Goal: Navigation & Orientation: Find specific page/section

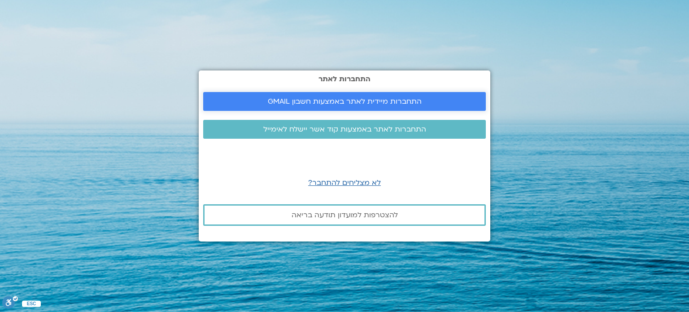
click at [354, 108] on link "התחברות מיידית לאתר באמצעות חשבון GMAIL" at bounding box center [344, 101] width 283 height 19
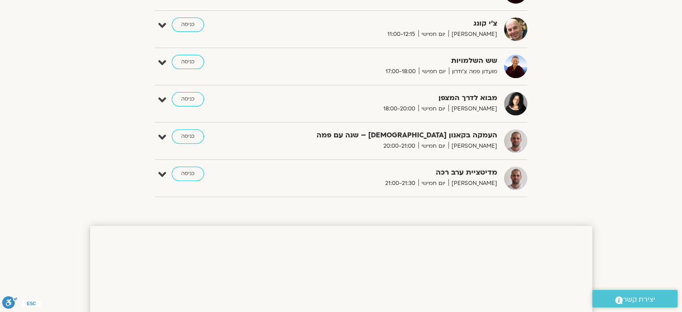
scroll to position [301, 0]
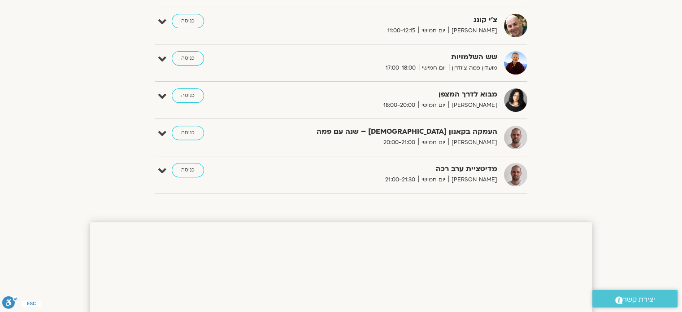
drag, startPoint x: 685, startPoint y: 21, endPoint x: 685, endPoint y: 80, distance: 59.2
click at [187, 132] on link "כניסה" at bounding box center [188, 133] width 32 height 14
